Goal: Task Accomplishment & Management: Use online tool/utility

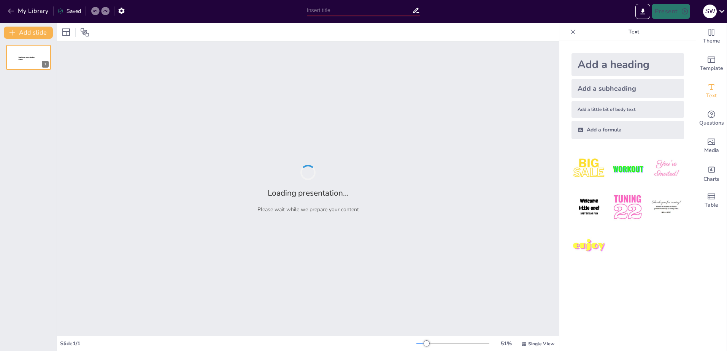
type input "Microsoft Copilot: Automatisierung und Datenschutz in der Büroarbeit"
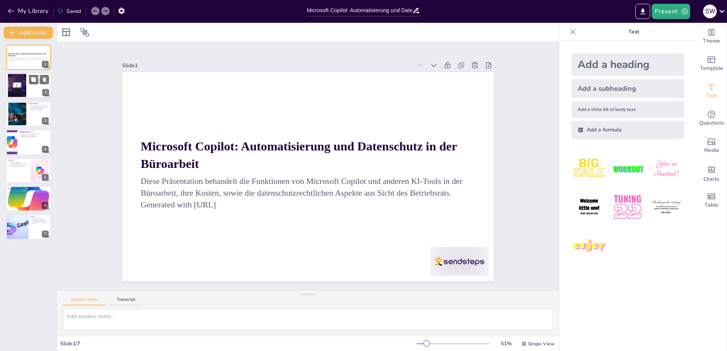
click at [25, 80] on div at bounding box center [17, 85] width 36 height 23
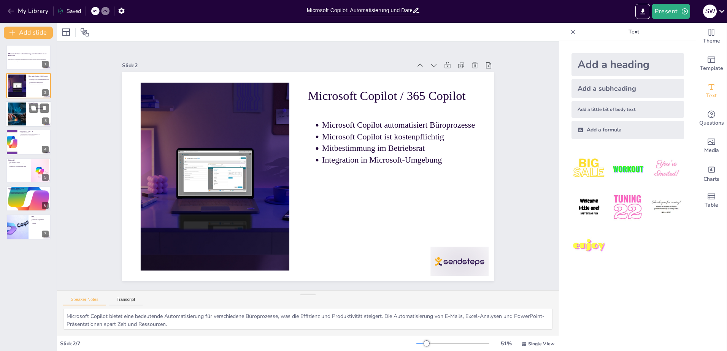
click at [33, 114] on div at bounding box center [29, 114] width 46 height 26
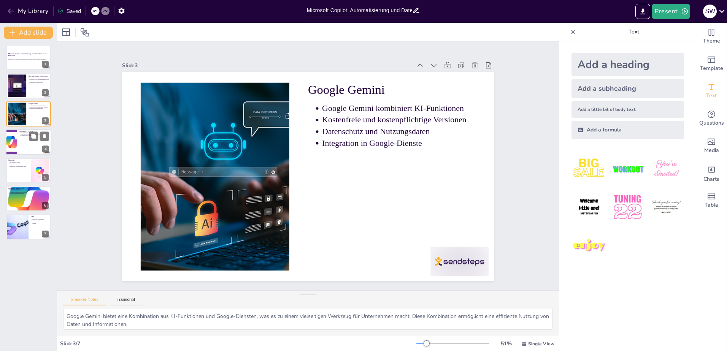
click at [24, 145] on div at bounding box center [29, 142] width 46 height 26
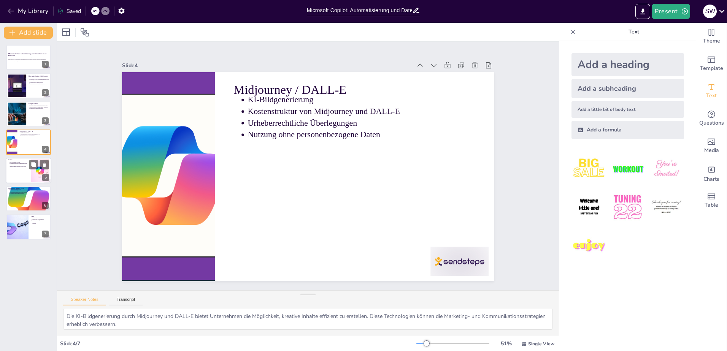
click at [14, 173] on div at bounding box center [29, 171] width 46 height 26
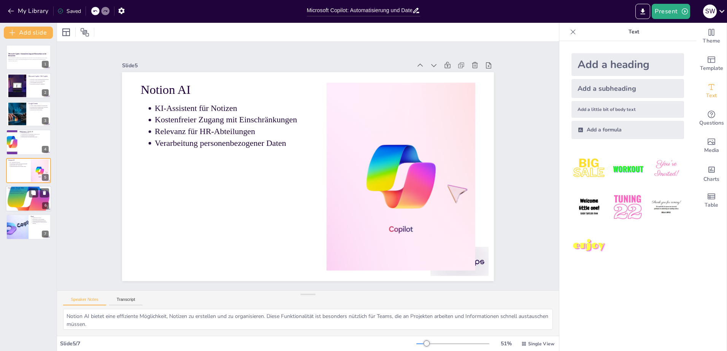
click at [10, 194] on p "Ungeeignet für interne Dokumente" at bounding box center [30, 194] width 40 height 2
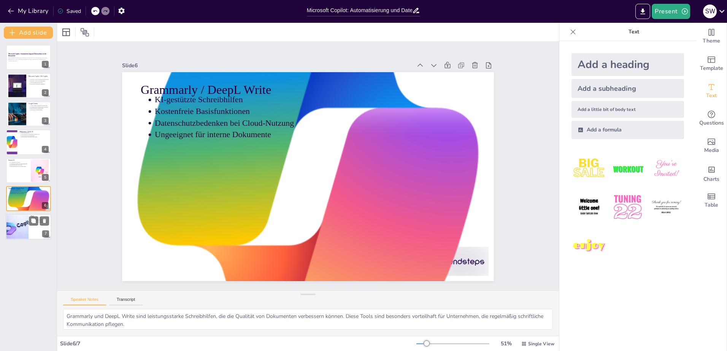
click at [13, 222] on div at bounding box center [17, 227] width 40 height 26
type textarea "Die Vorteile von KI-Tools in der Büroarbeit sind zahlreich, darunter Effizienzs…"
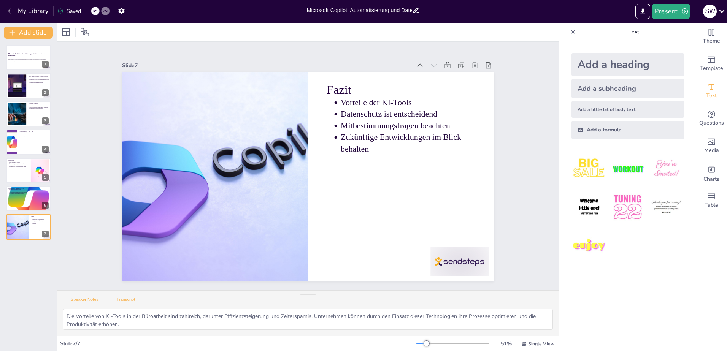
click at [127, 299] on button "Transcript" at bounding box center [126, 301] width 34 height 8
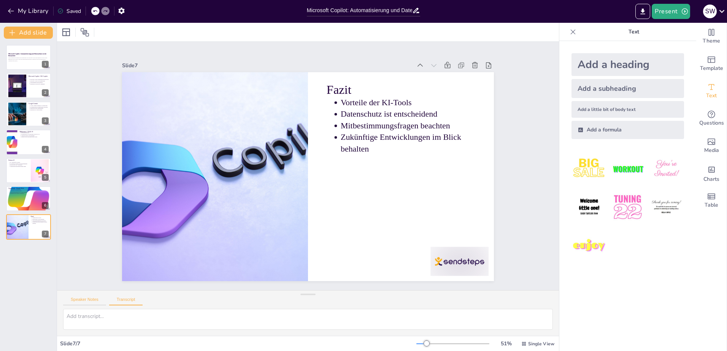
click at [95, 299] on button "Speaker Notes" at bounding box center [84, 301] width 43 height 8
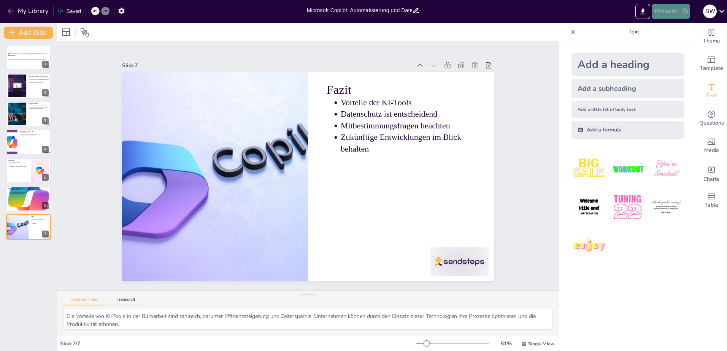
click at [667, 10] on button "Present" at bounding box center [671, 11] width 38 height 15
click at [669, 27] on li "Preview presentation" at bounding box center [682, 28] width 60 height 12
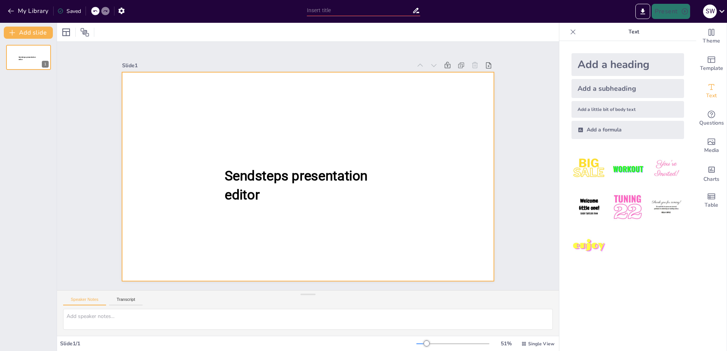
type input "Microsoft Copilot: Automatisierung und Datenschutz in der Büroarbeit"
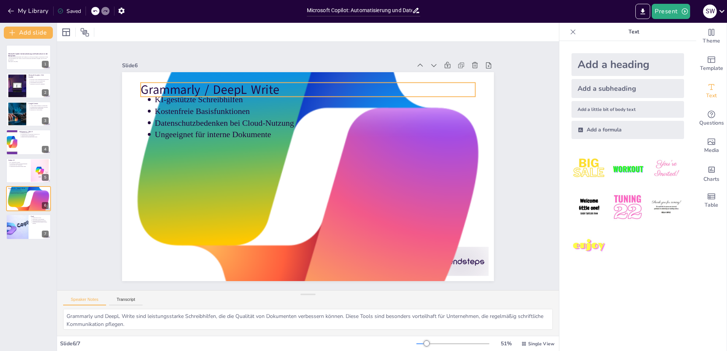
type textarea "Die Vorteile von KI-Tools in der Büroarbeit sind zahlreich, darunter Effizienzs…"
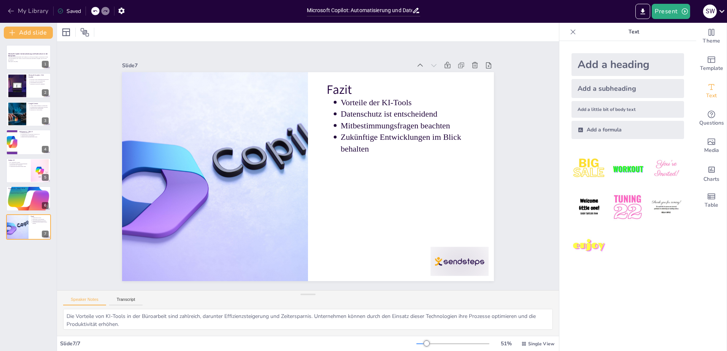
click at [30, 10] on button "My Library" at bounding box center [29, 11] width 46 height 12
